Goal: Navigation & Orientation: Find specific page/section

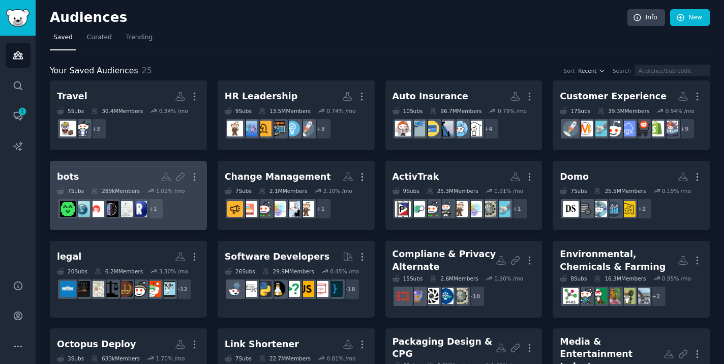
click at [129, 172] on h2 "bots More" at bounding box center [128, 177] width 143 height 18
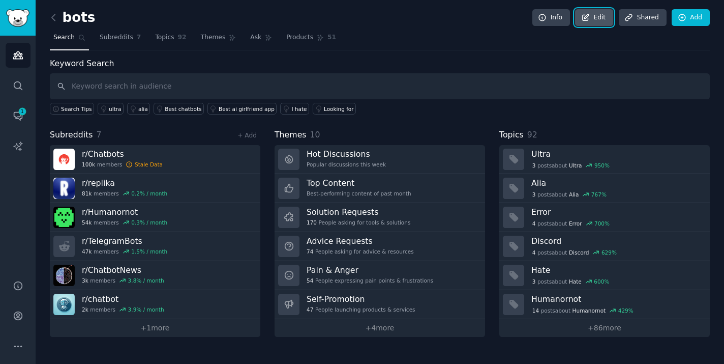
click at [594, 16] on link "Edit" at bounding box center [594, 17] width 38 height 17
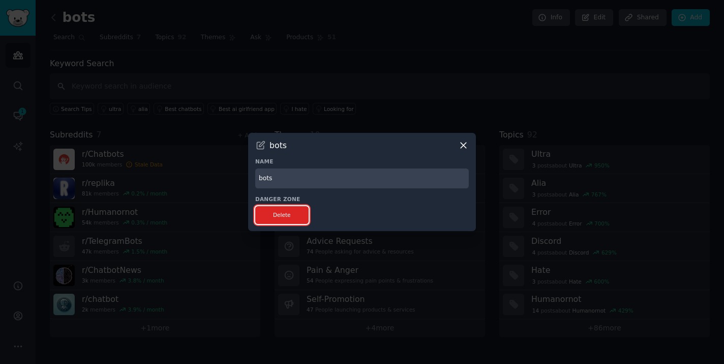
click at [288, 212] on button "Delete" at bounding box center [281, 215] width 53 height 18
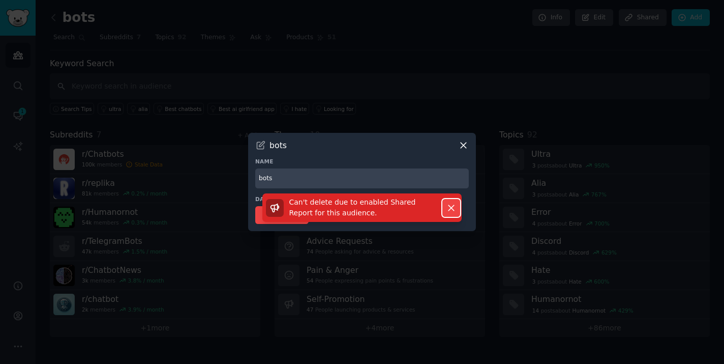
click at [449, 211] on icon "button" at bounding box center [451, 207] width 11 height 11
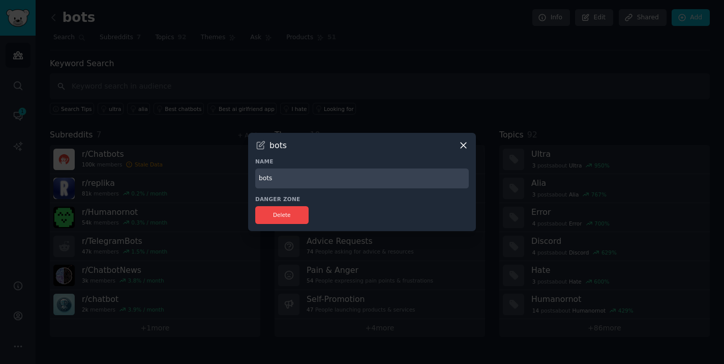
click at [464, 144] on icon at bounding box center [464, 146] width 6 height 6
click at [461, 142] on icon at bounding box center [463, 145] width 11 height 11
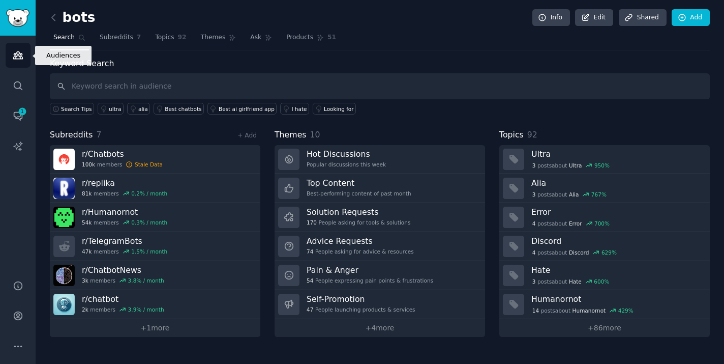
click at [17, 50] on icon "Sidebar" at bounding box center [18, 55] width 11 height 11
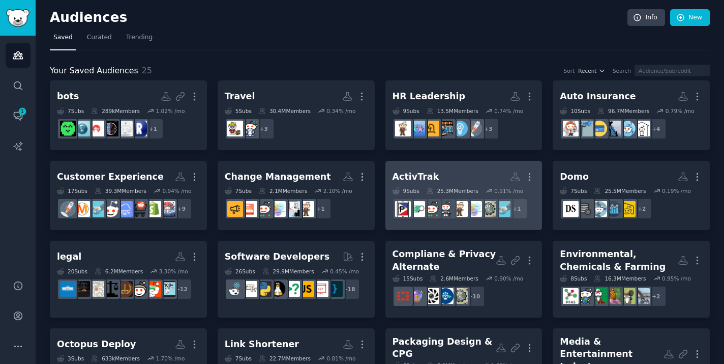
click at [477, 175] on h2 "ActivTrak More" at bounding box center [464, 177] width 143 height 18
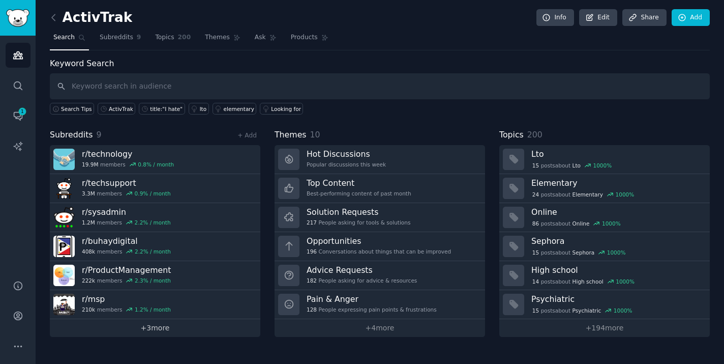
click at [163, 326] on link "+ 3 more" at bounding box center [155, 328] width 211 height 18
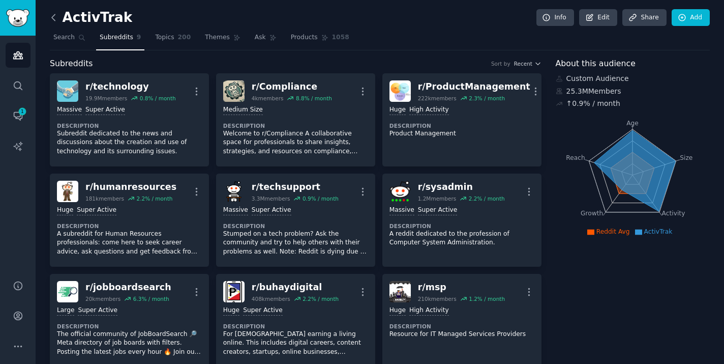
click at [52, 17] on icon at bounding box center [53, 17] width 3 height 6
